Goal: Feedback & Contribution: Leave review/rating

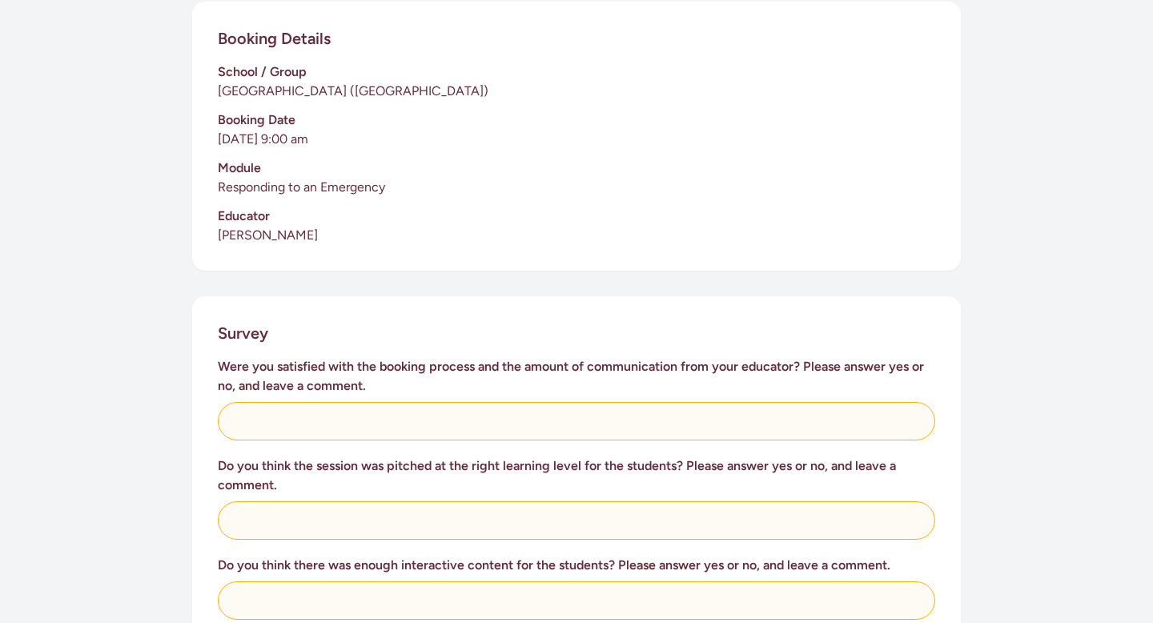
scroll to position [393, 0]
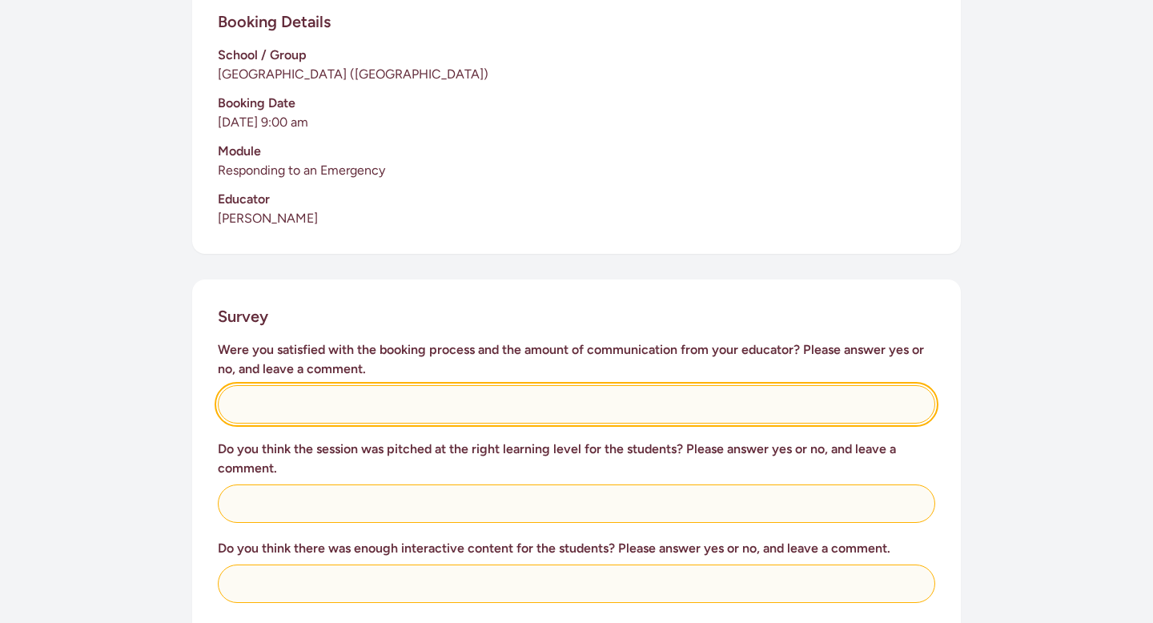
click at [528, 389] on input "text" at bounding box center [577, 404] width 718 height 38
type input "Yes"
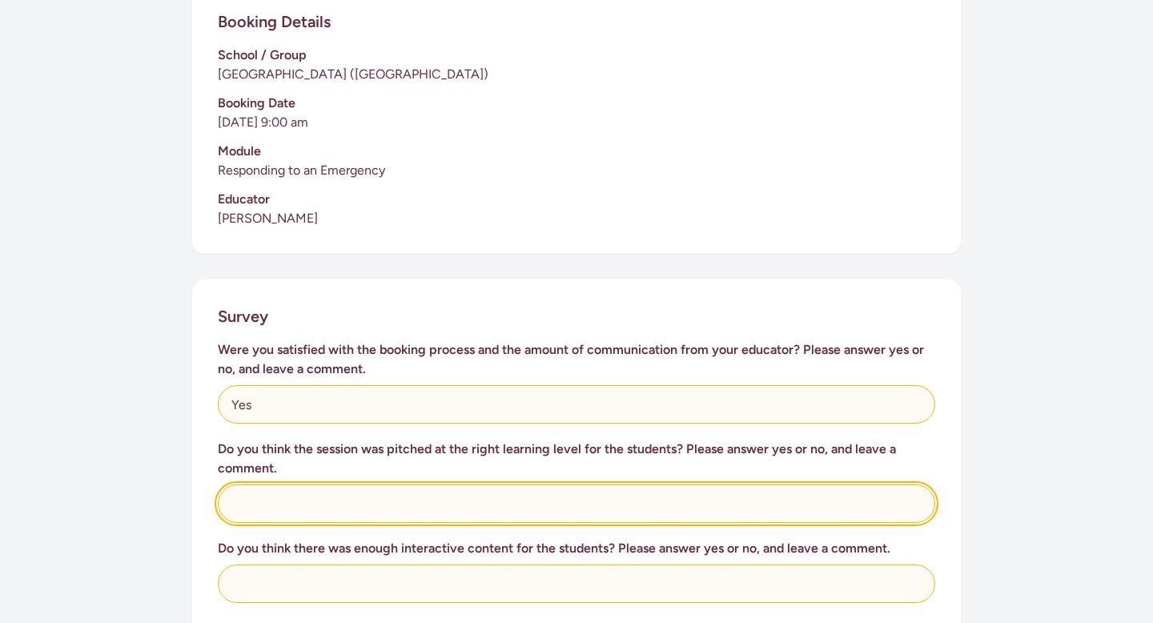
click at [477, 491] on input "text" at bounding box center [577, 504] width 718 height 38
type input "Yes, great humour to engage the kids"
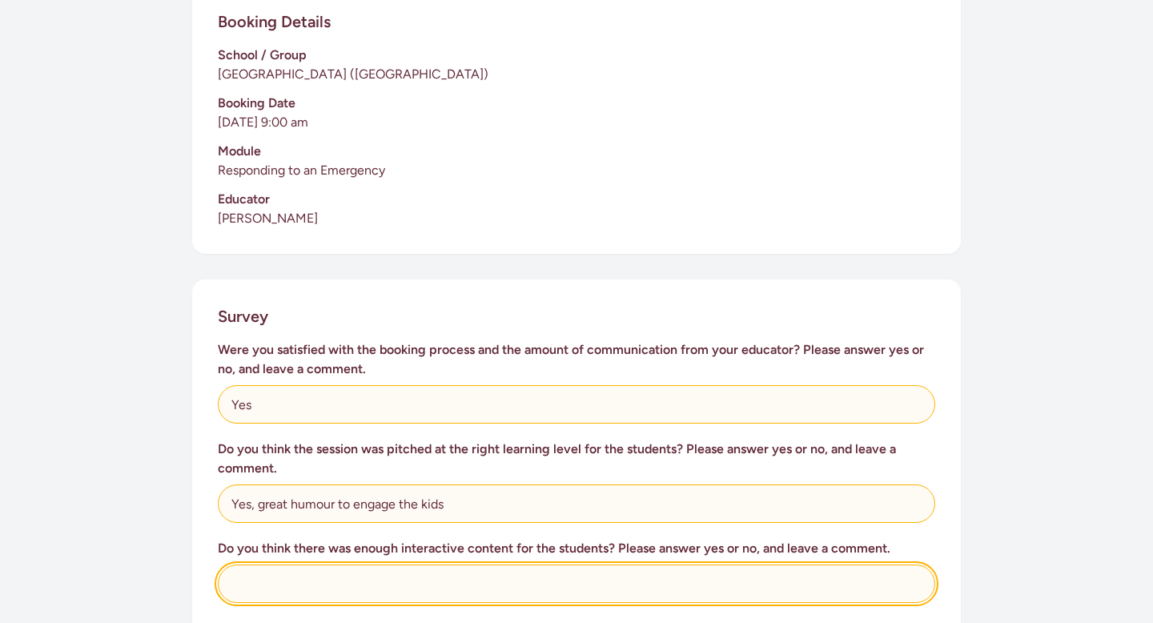
click at [410, 565] on input "text" at bounding box center [577, 584] width 718 height 38
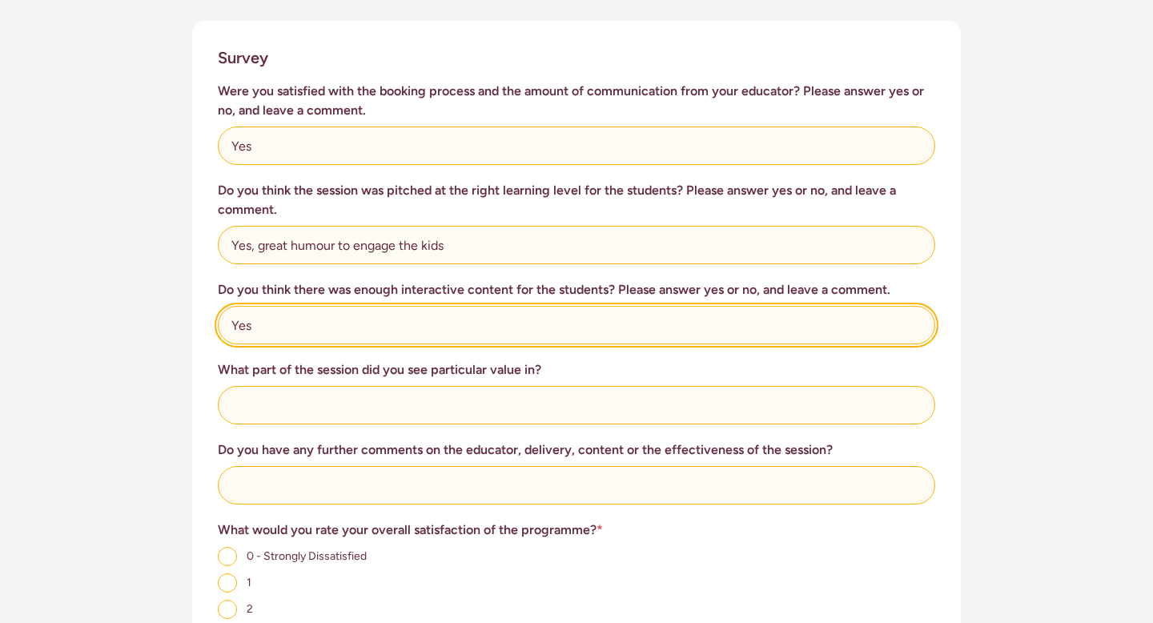
scroll to position [670, 0]
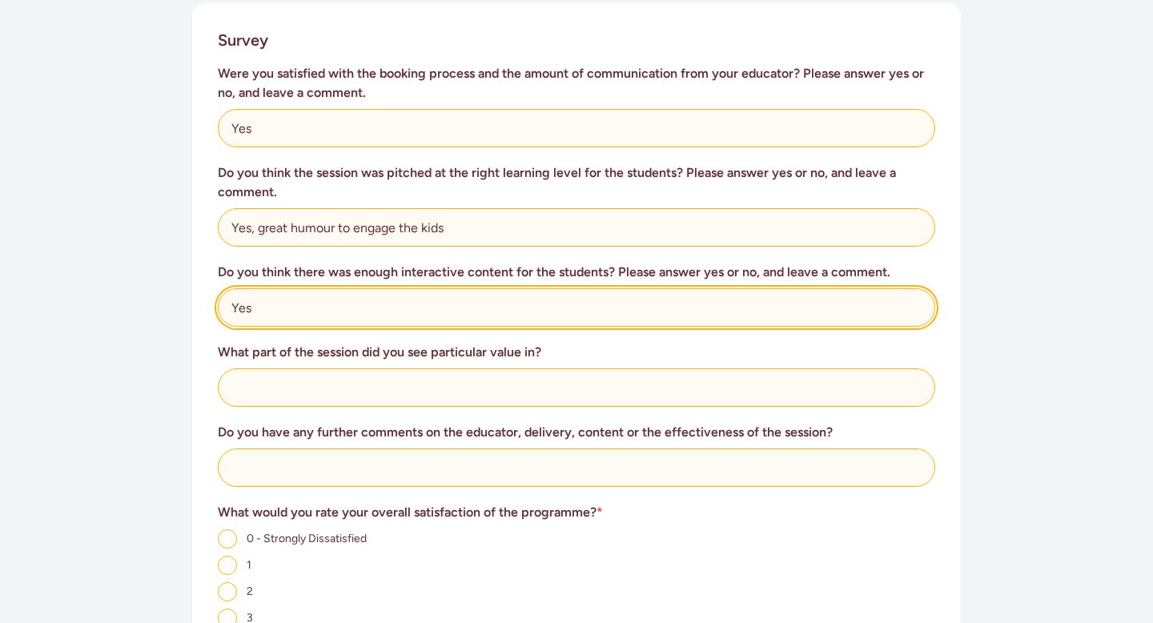
type input "Yes"
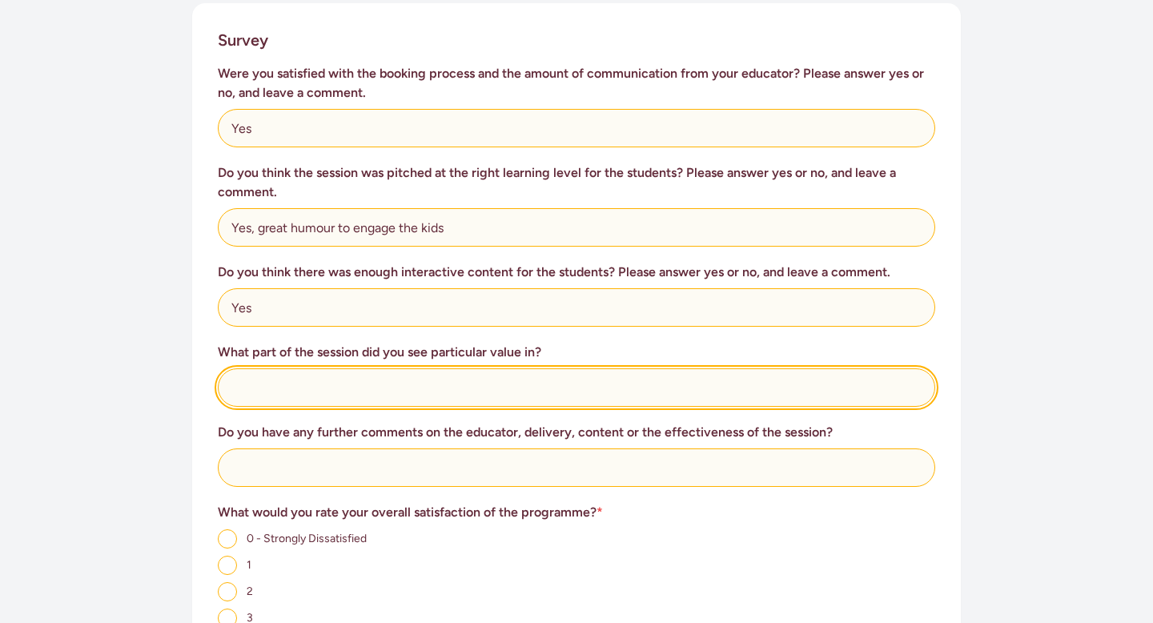
click at [361, 370] on input "text" at bounding box center [577, 387] width 718 height 38
type input "Discussions around medicines, injury"
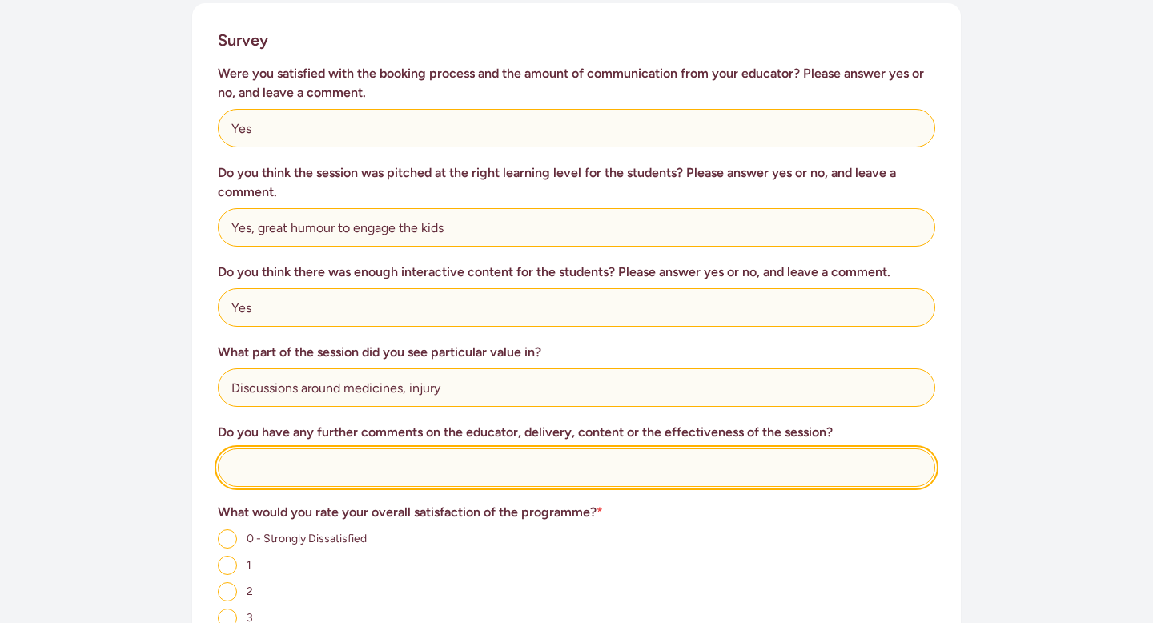
click at [314, 448] on input "text" at bounding box center [577, 467] width 718 height 38
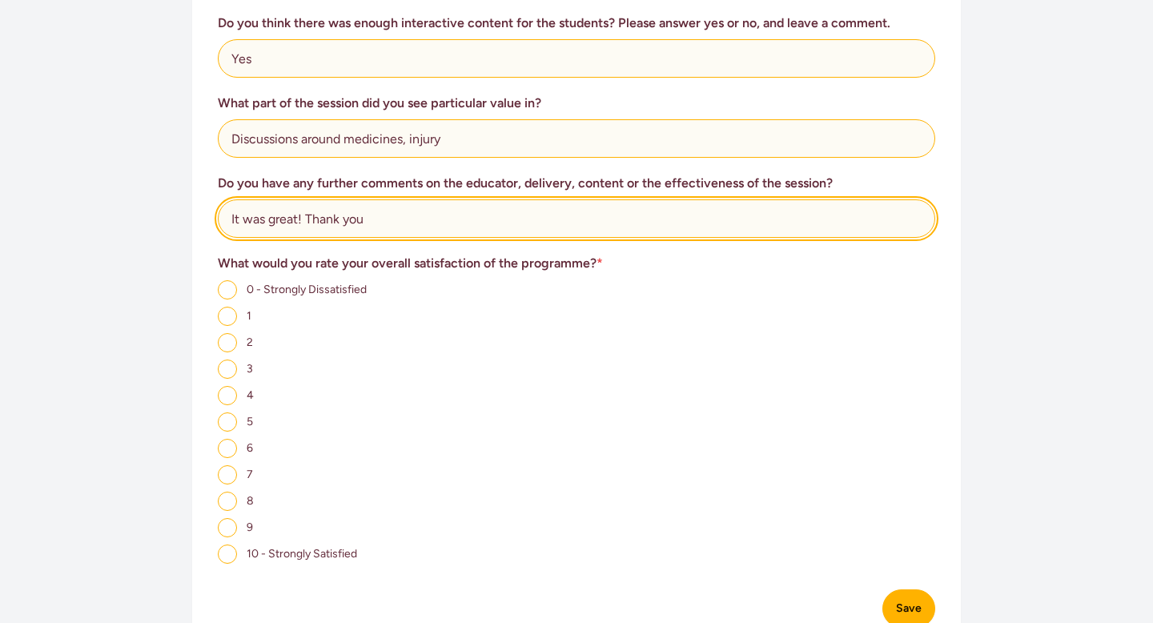
scroll to position [920, 0]
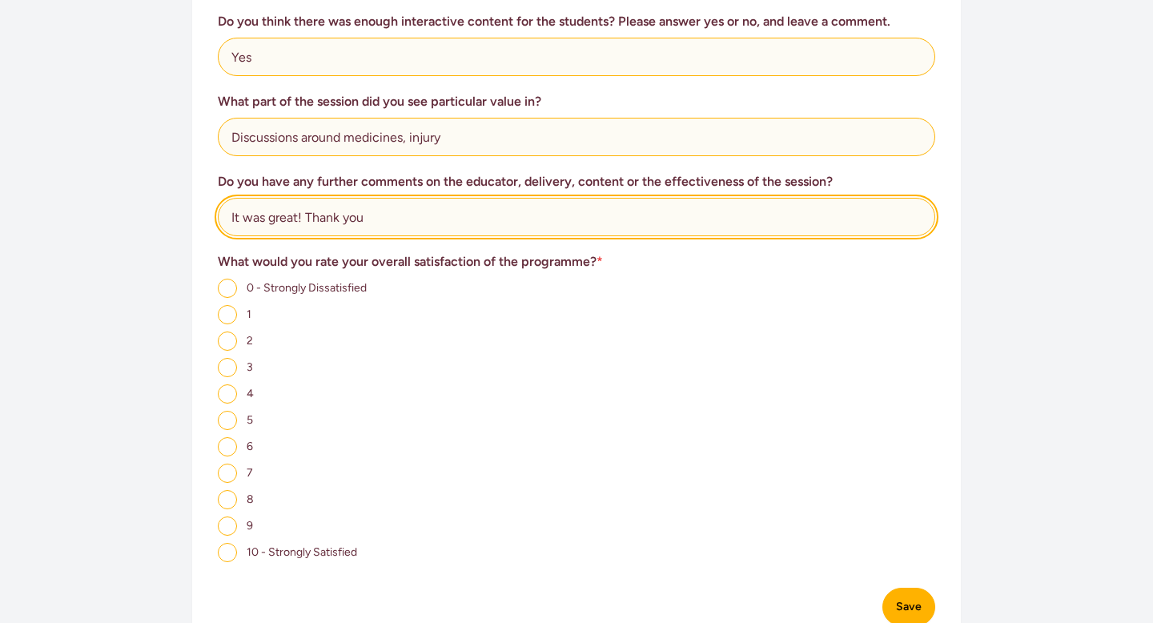
type input "It was great! Thank you"
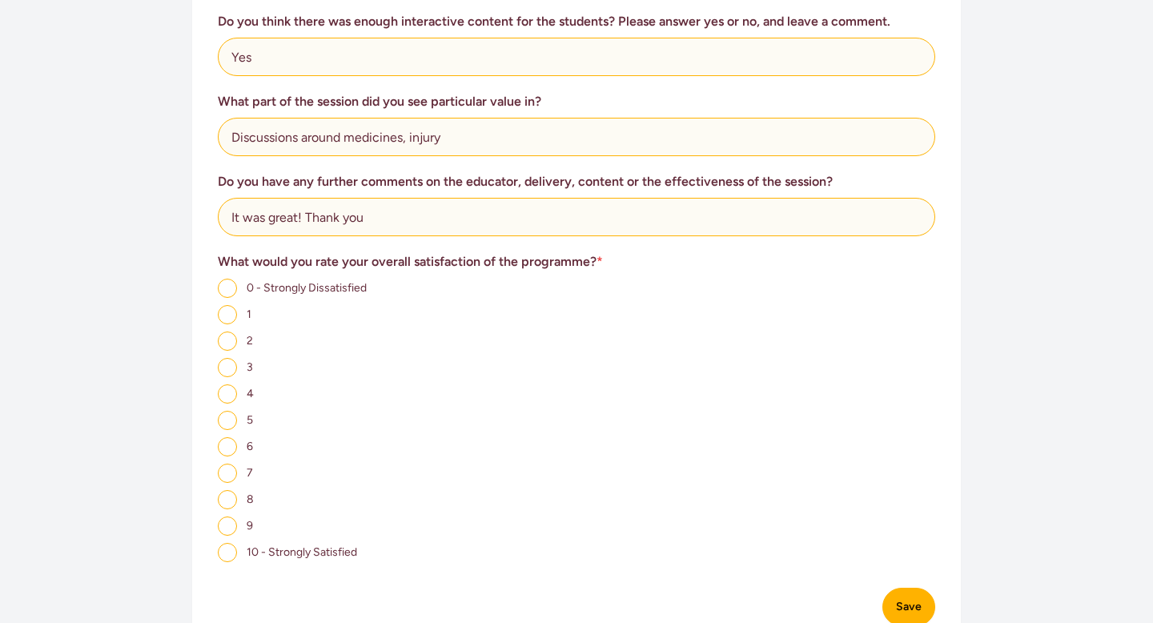
click at [237, 517] on label "9" at bounding box center [235, 524] width 35 height 15
click at [237, 517] on input "9" at bounding box center [227, 526] width 19 height 19
radio input "true"
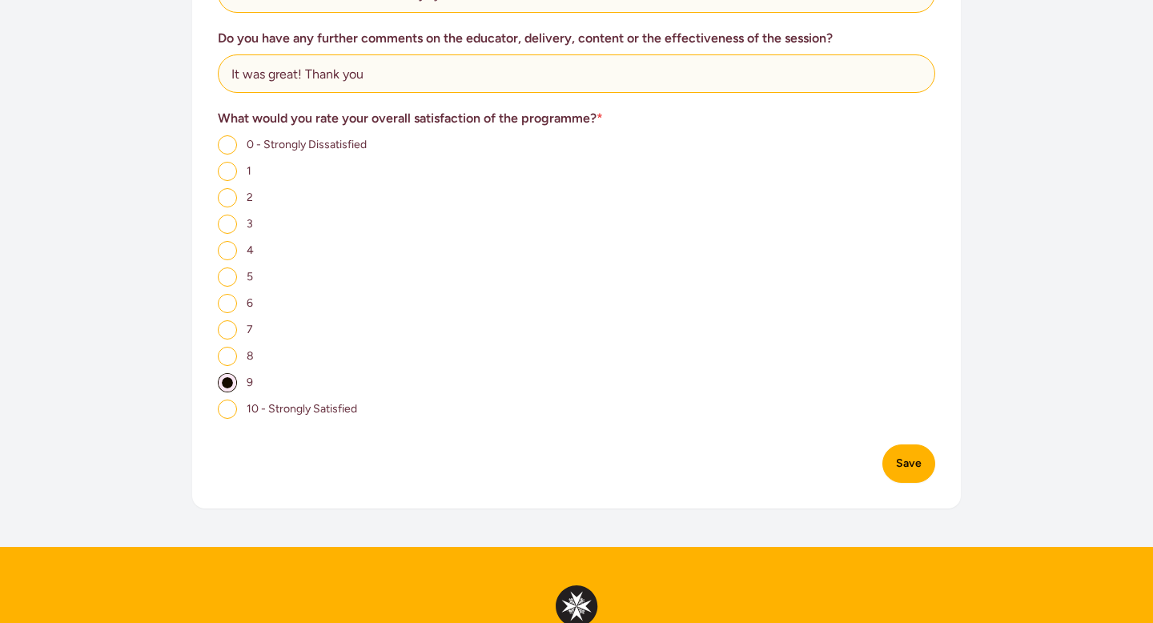
scroll to position [1160, 0]
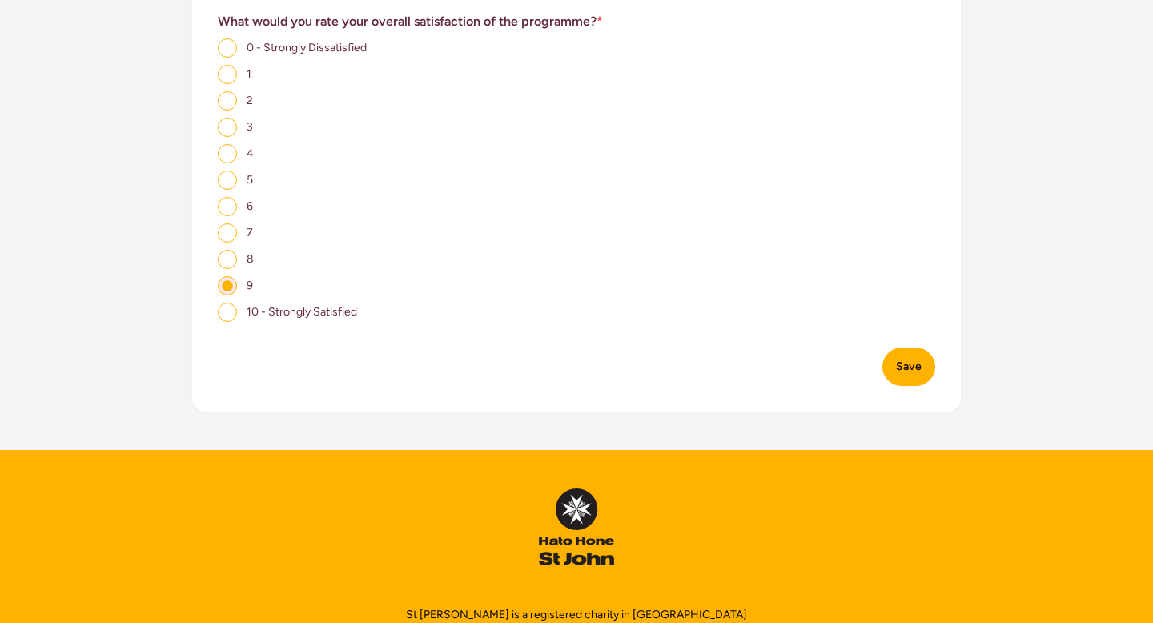
click at [912, 360] on button "Save" at bounding box center [909, 367] width 53 height 38
